Goal: Navigation & Orientation: Find specific page/section

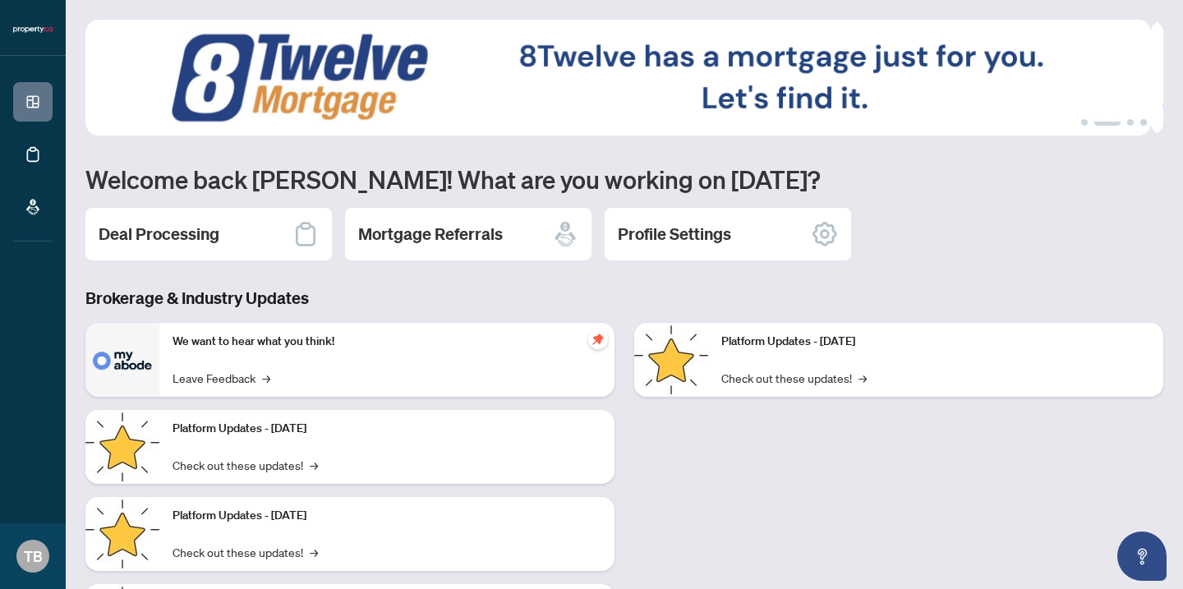
click at [924, 496] on div "Platform Updates - June 23, 2025 Check out these updates! →" at bounding box center [899, 497] width 549 height 348
